Goal: Find specific page/section: Find specific page/section

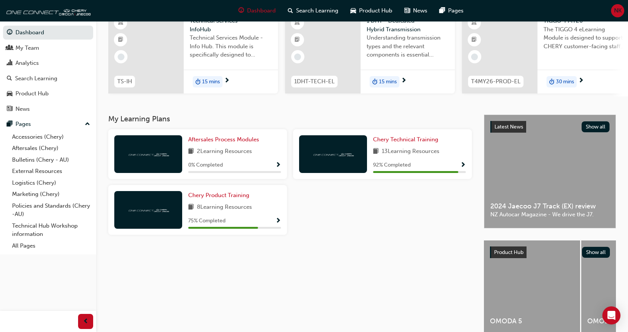
scroll to position [110, 0]
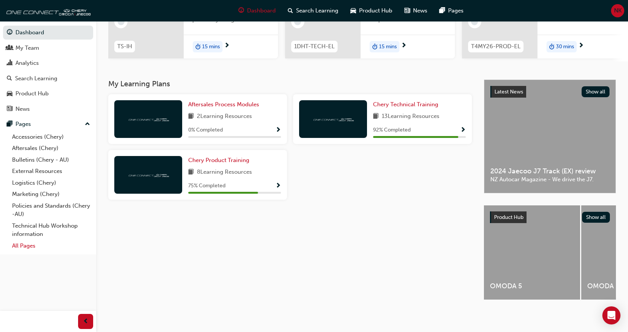
click at [27, 248] on link "All Pages" at bounding box center [51, 246] width 84 height 12
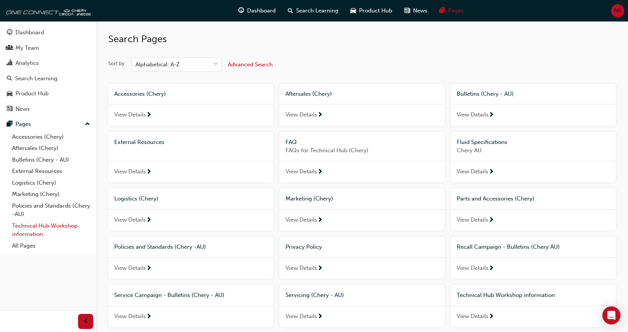
click at [36, 229] on link "Technical Hub Workshop information" at bounding box center [51, 230] width 84 height 20
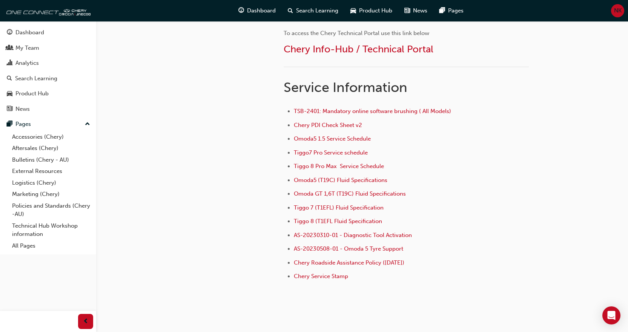
scroll to position [466, 0]
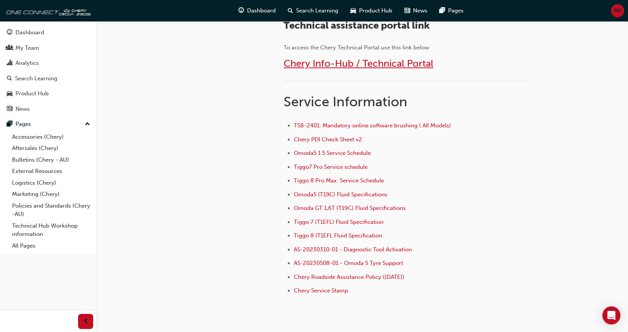
click at [398, 64] on span "Chery Info-Hub / Technical Portal" at bounding box center [358, 64] width 150 height 12
